Goal: Transaction & Acquisition: Purchase product/service

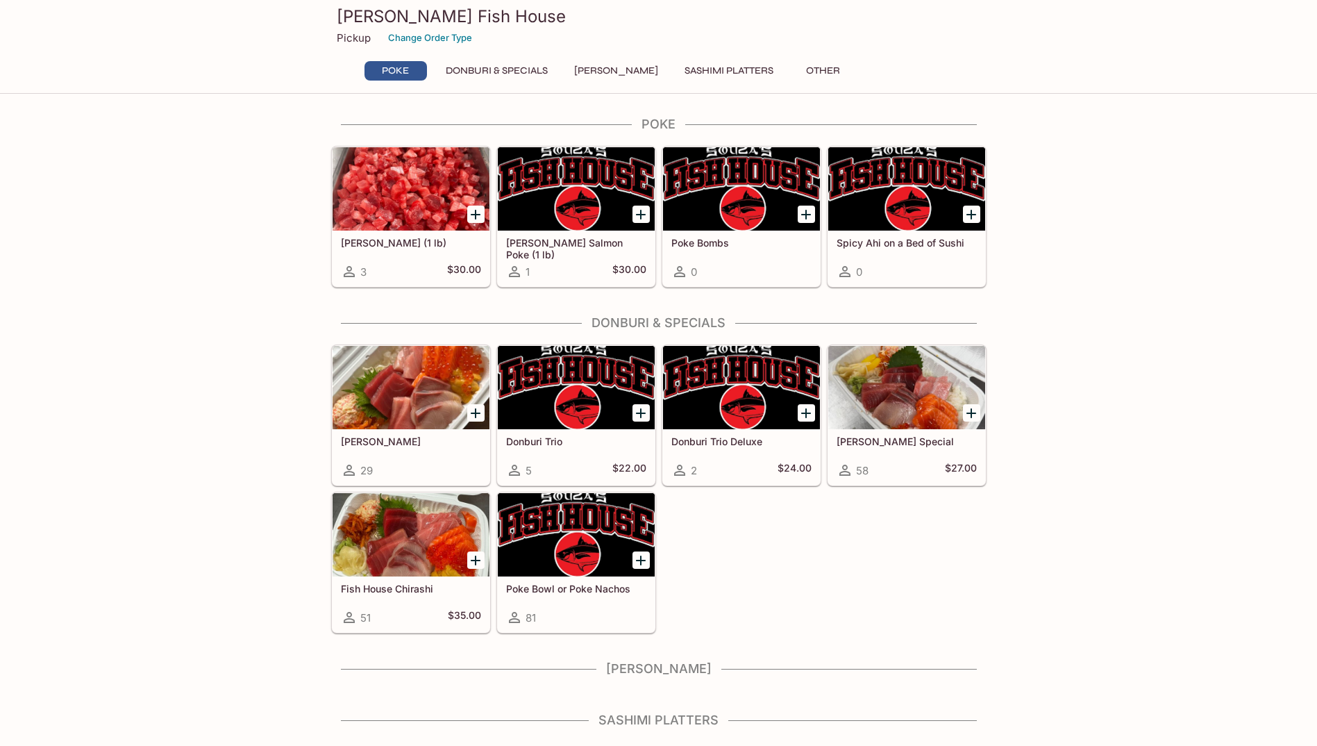
scroll to position [42, 0]
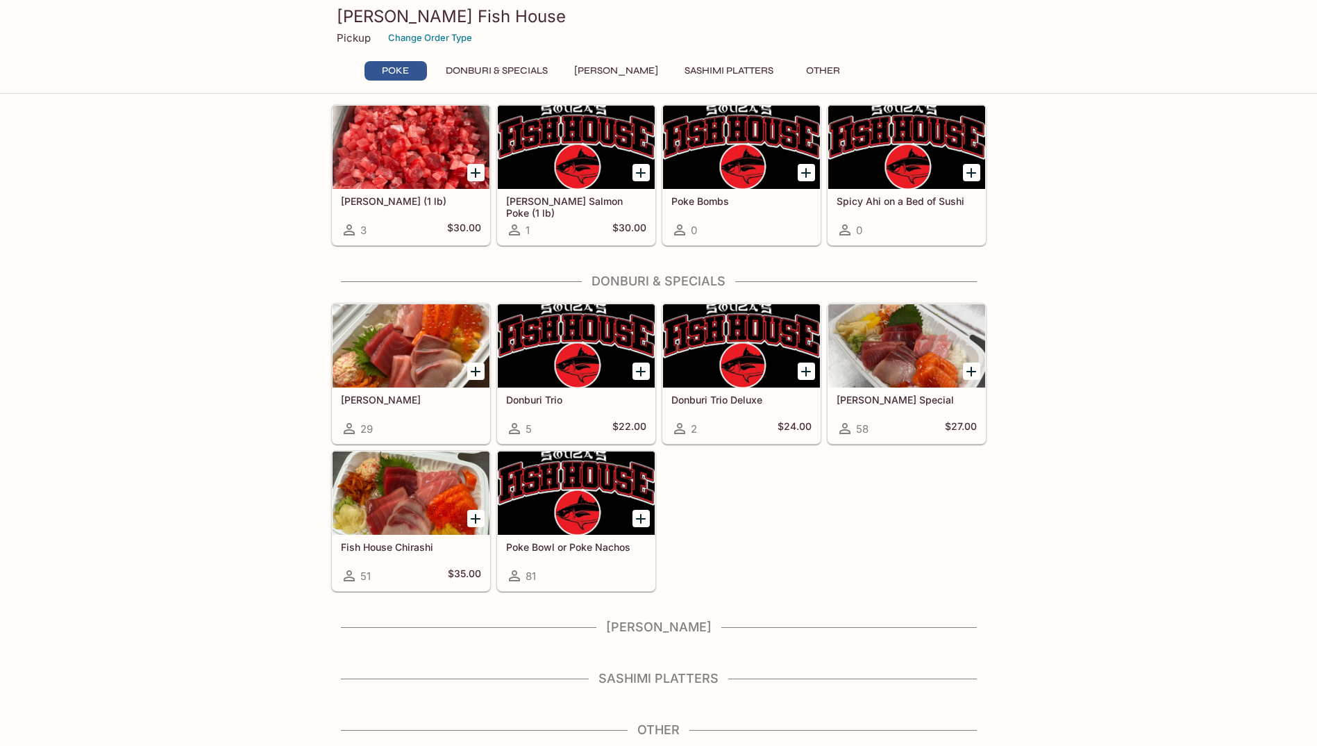
drag, startPoint x: 673, startPoint y: 733, endPoint x: 560, endPoint y: 730, distance: 113.2
click at [673, 733] on h4 "Other" at bounding box center [658, 729] width 655 height 15
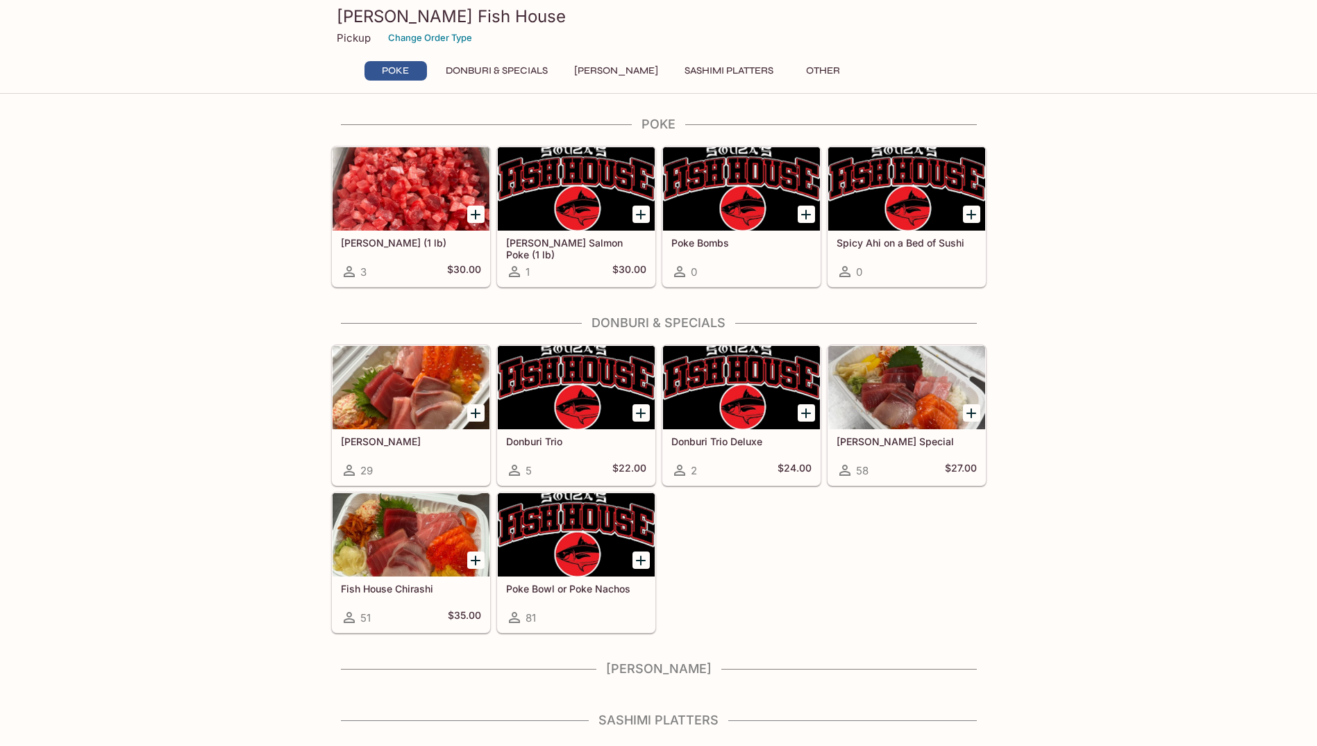
click at [485, 67] on button "Donburi & Specials" at bounding box center [496, 70] width 117 height 19
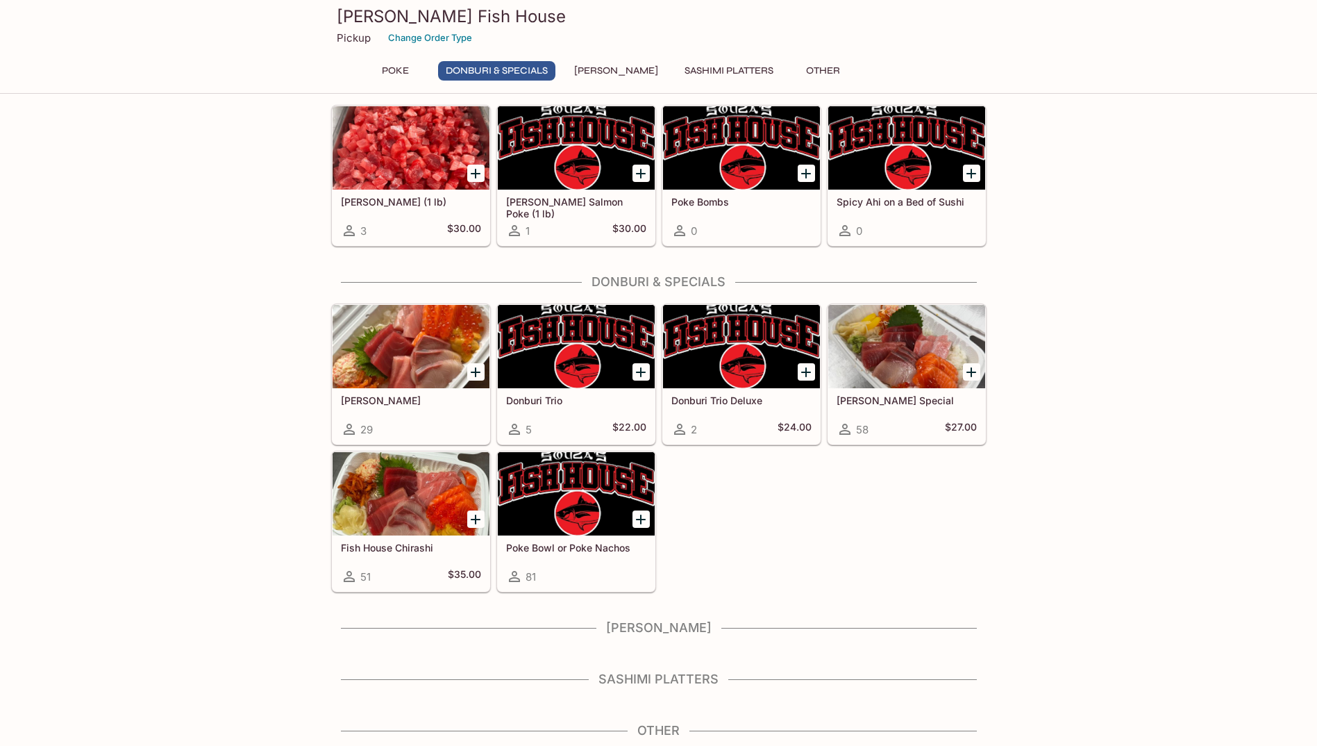
scroll to position [42, 0]
click at [796, 324] on div at bounding box center [741, 345] width 157 height 83
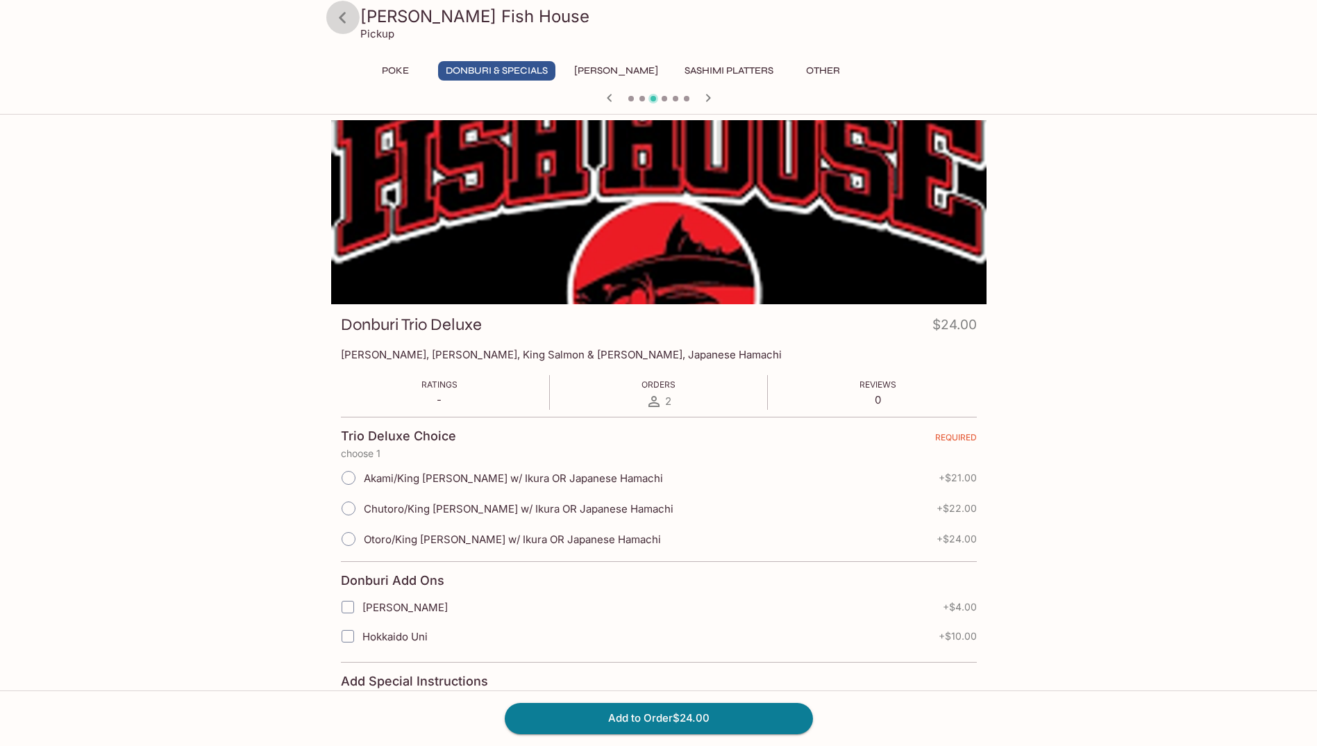
click at [351, 22] on icon at bounding box center [342, 18] width 24 height 24
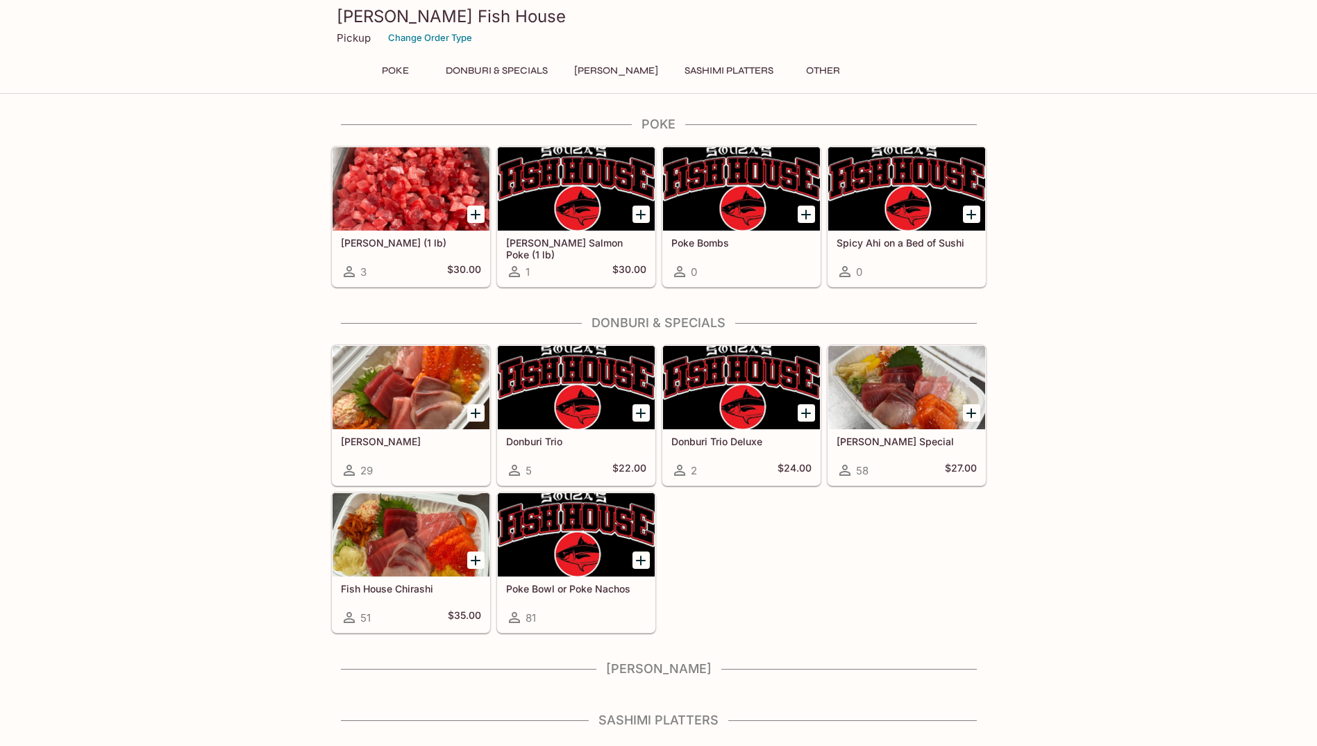
click at [825, 67] on button "Other" at bounding box center [823, 70] width 62 height 19
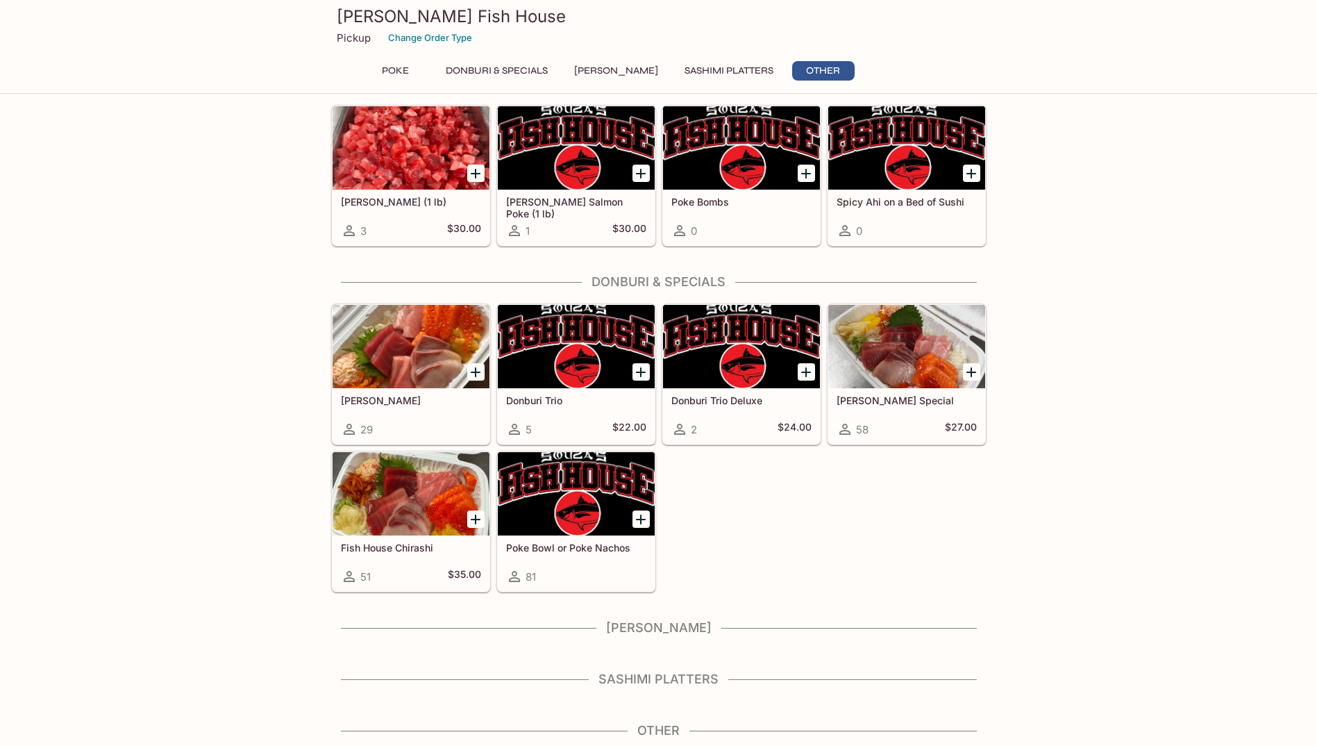
scroll to position [42, 0]
click at [748, 69] on button "Sashimi Platters" at bounding box center [729, 70] width 104 height 19
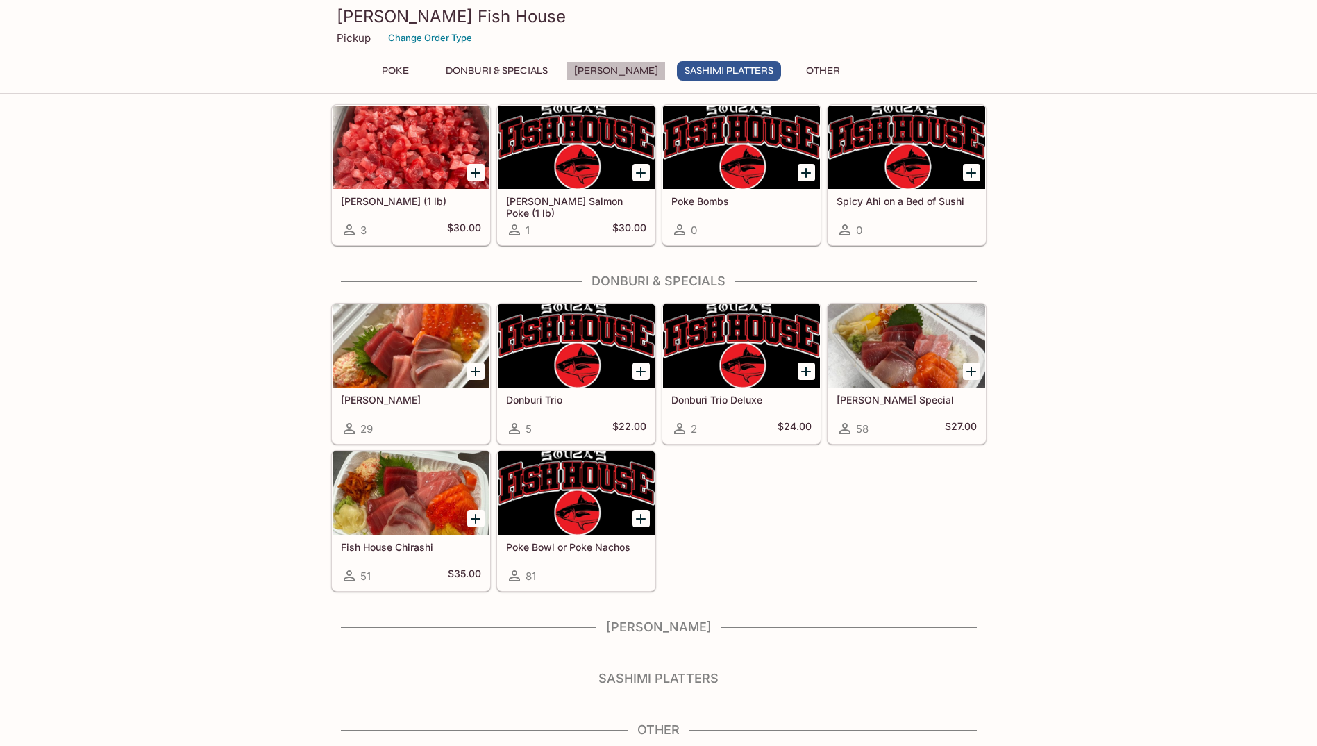
click at [620, 74] on button "[PERSON_NAME]" at bounding box center [616, 70] width 99 height 19
click at [512, 74] on button "Donburi & Specials" at bounding box center [496, 70] width 117 height 19
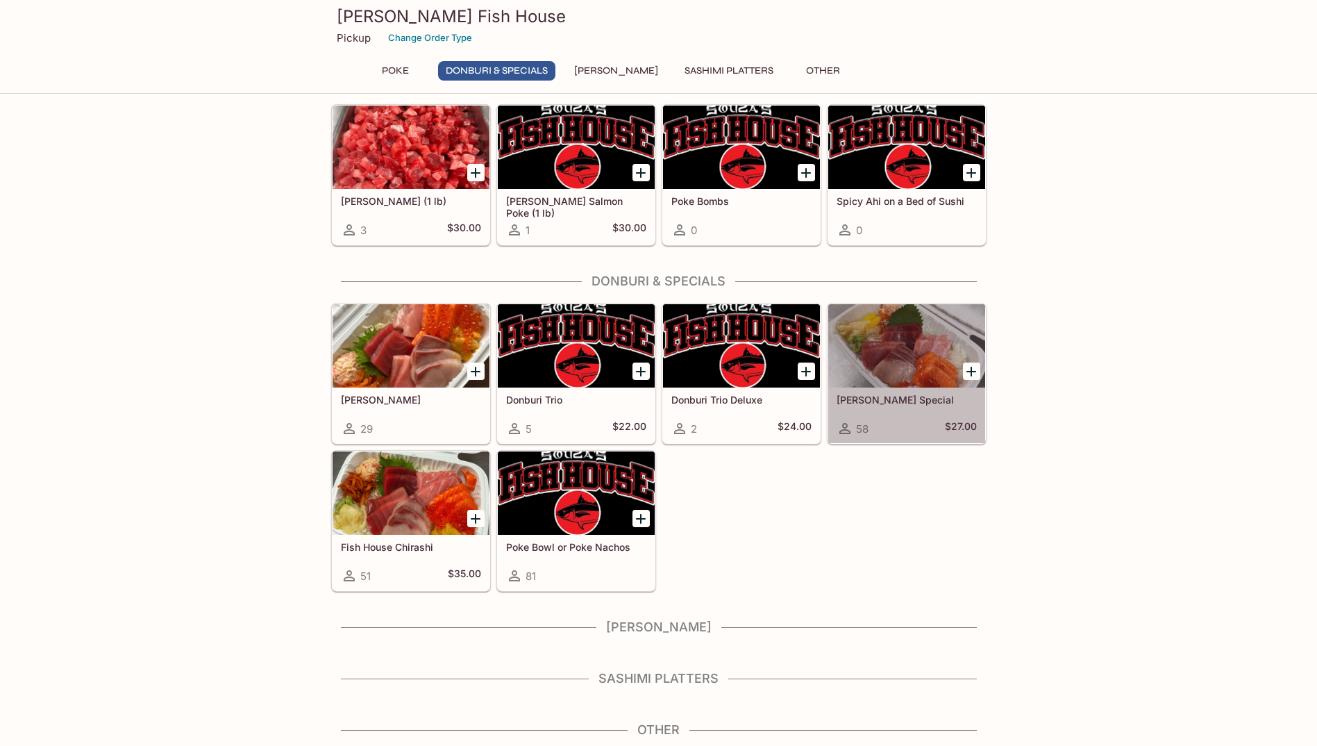
click at [937, 360] on div at bounding box center [906, 345] width 157 height 83
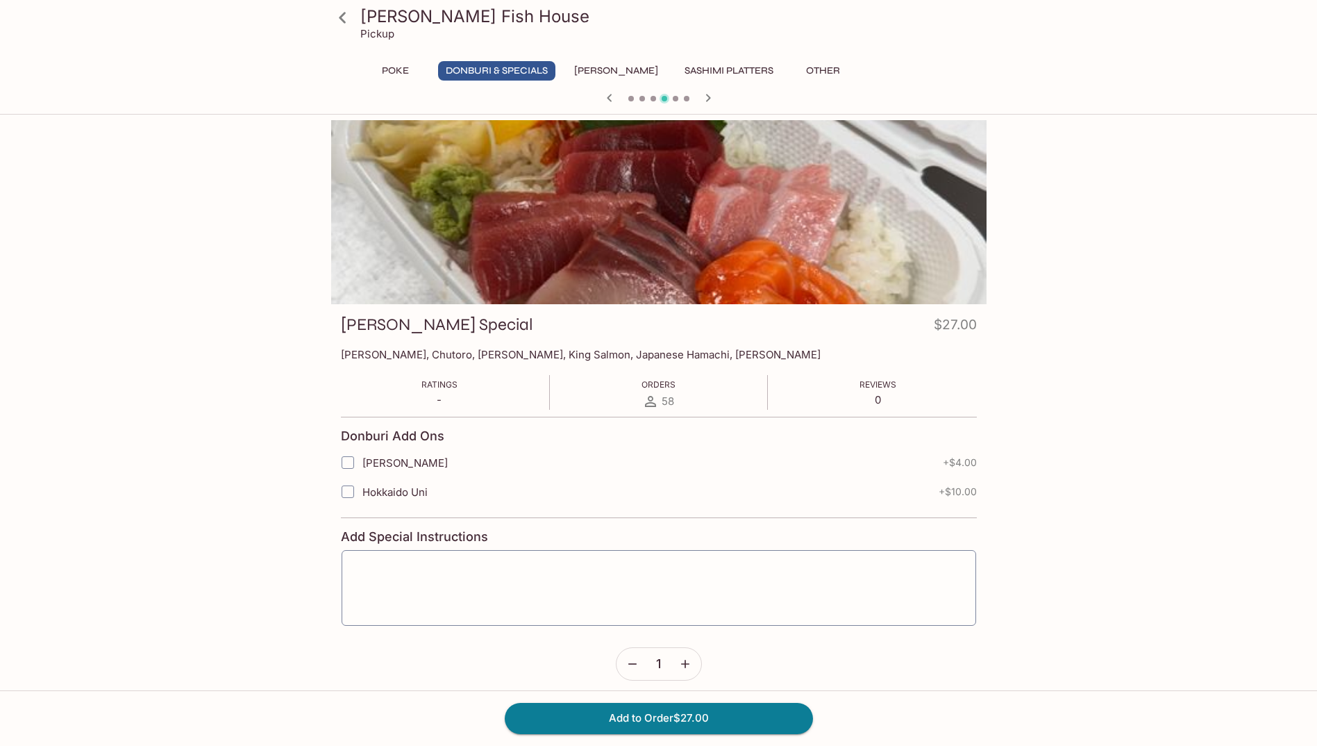
drag, startPoint x: 1086, startPoint y: 591, endPoint x: 1098, endPoint y: 587, distance: 12.3
click at [1087, 590] on div "[PERSON_NAME] Fish House Pickup Poke Donburi & Specials Sushi Cakes Sashimi Pla…" at bounding box center [659, 510] width 889 height 780
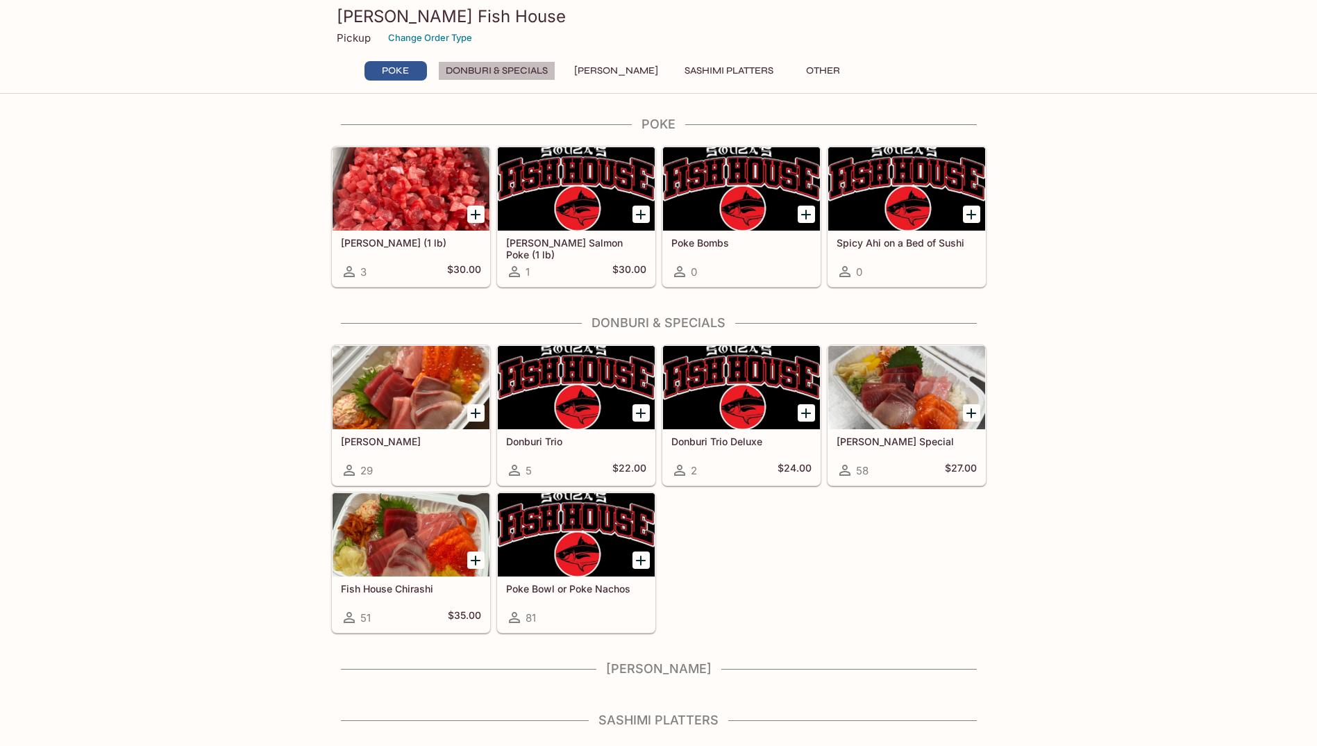
click at [495, 74] on button "Donburi & Specials" at bounding box center [496, 70] width 117 height 19
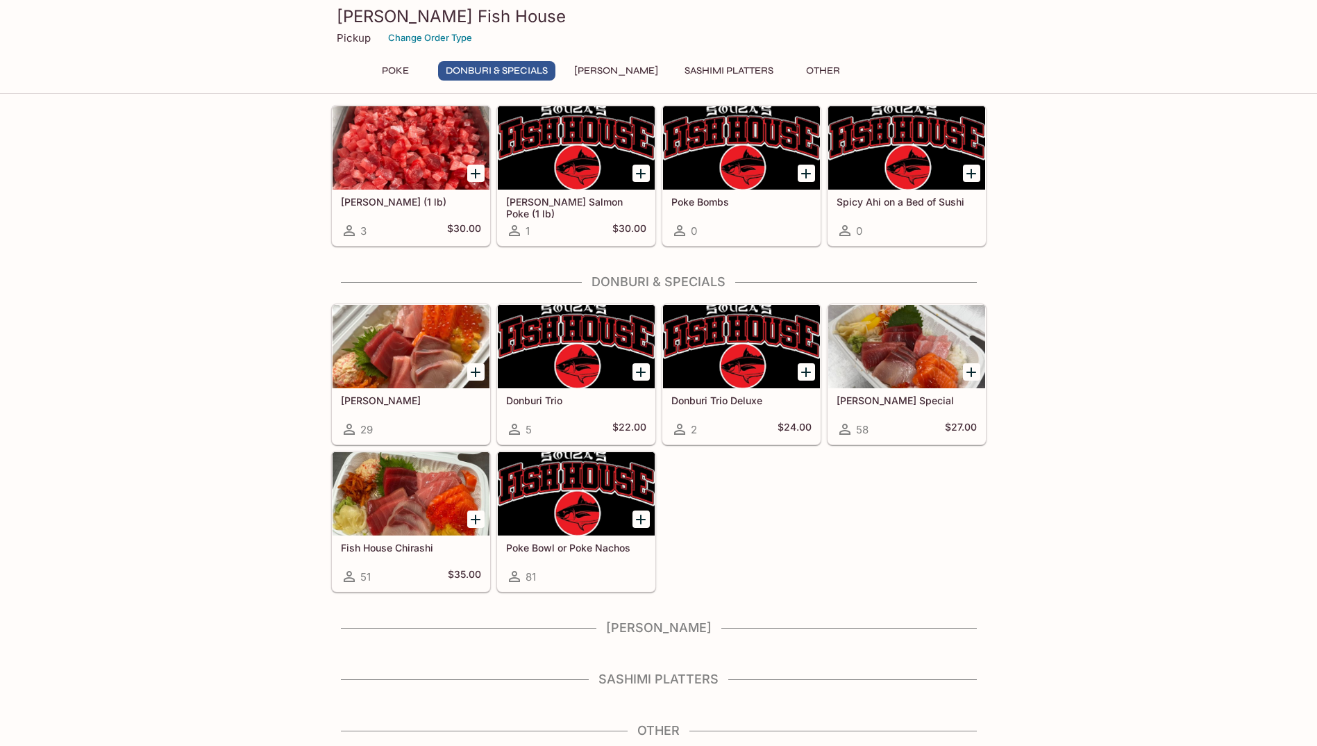
scroll to position [42, 0]
click at [601, 74] on button "[PERSON_NAME]" at bounding box center [616, 70] width 99 height 19
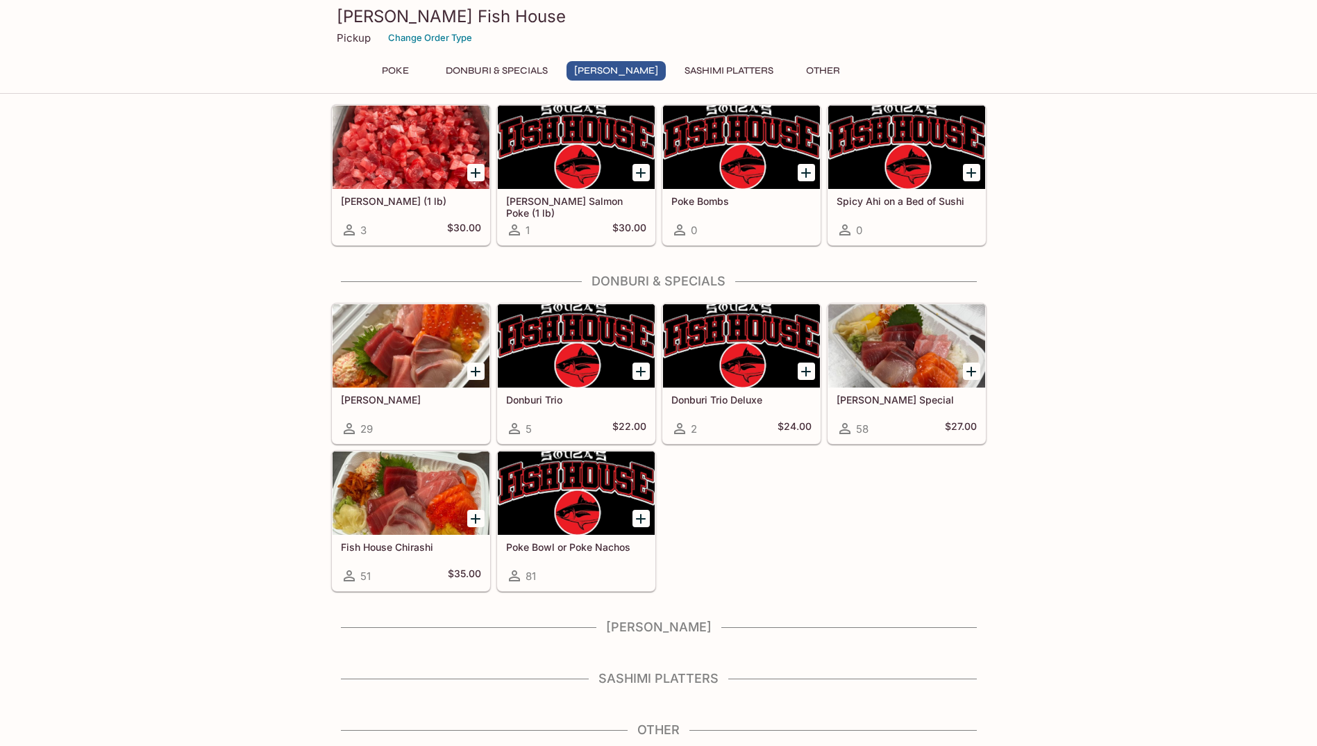
click at [696, 74] on button "Sashimi Platters" at bounding box center [729, 70] width 104 height 19
click at [804, 74] on button "Other" at bounding box center [823, 70] width 62 height 19
click at [404, 513] on div at bounding box center [411, 492] width 157 height 83
